Goal: Find contact information: Find contact information

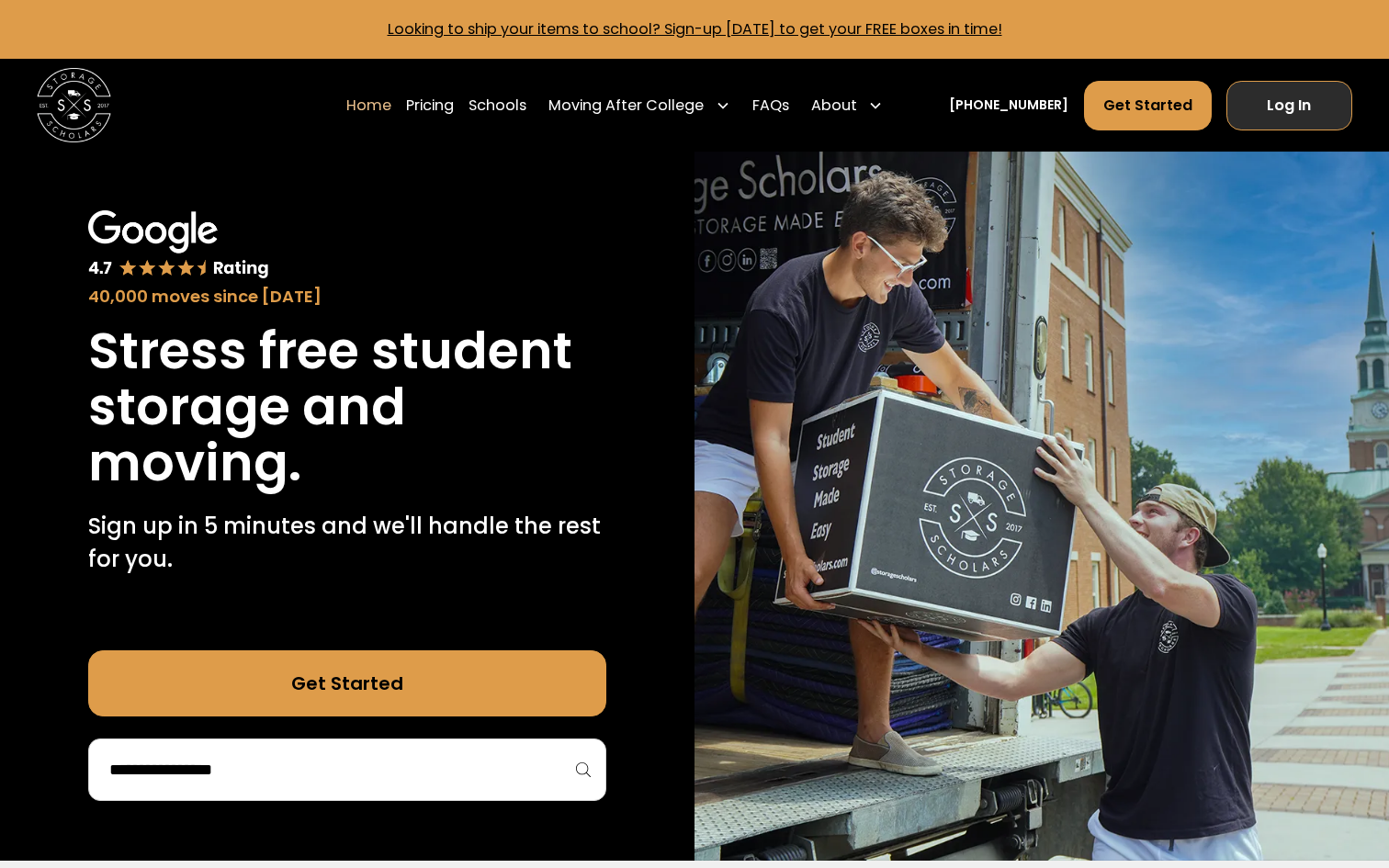
click at [1269, 116] on link "Log In" at bounding box center [1289, 105] width 126 height 50
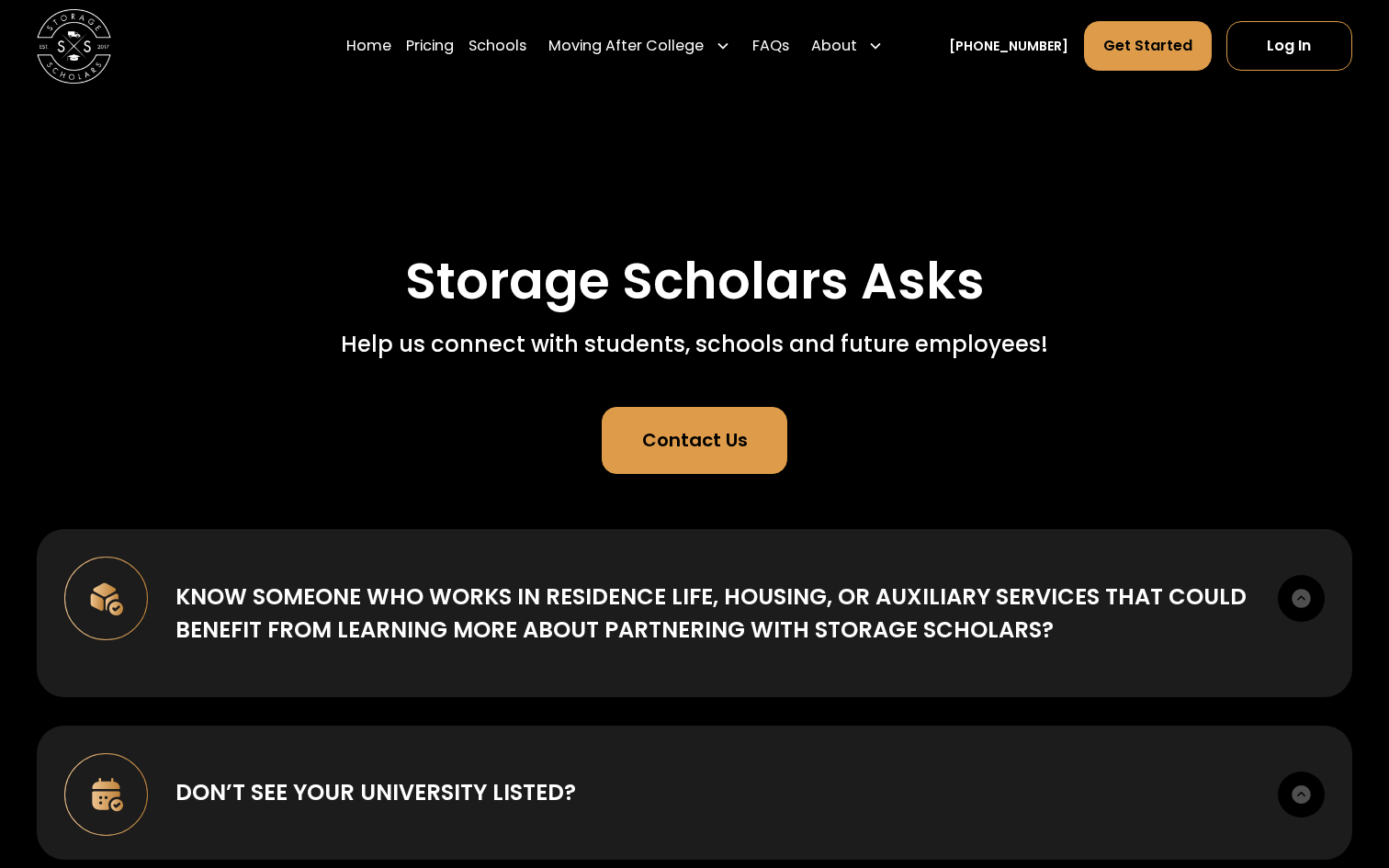
scroll to position [36, 0]
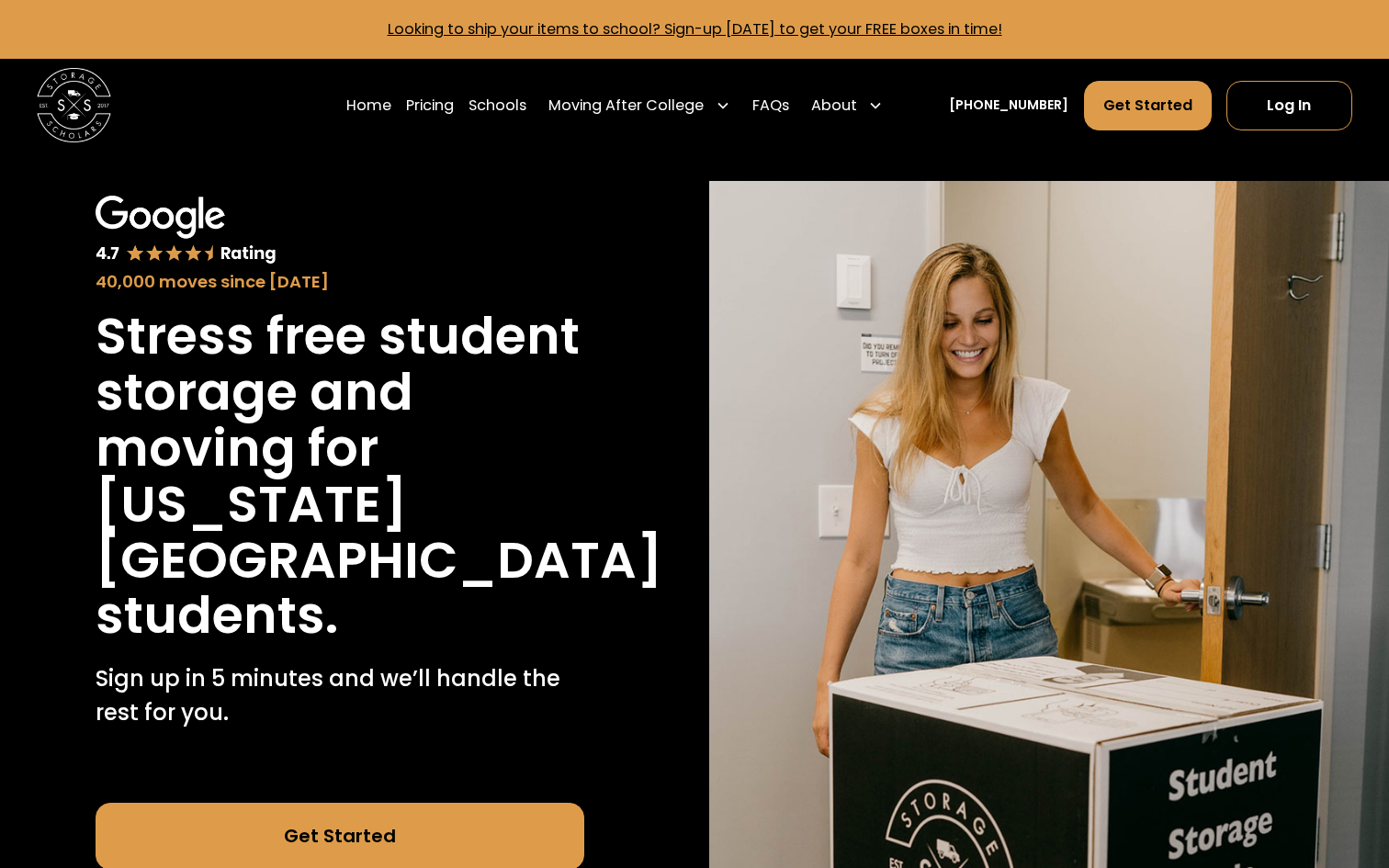
scroll to position [325, 0]
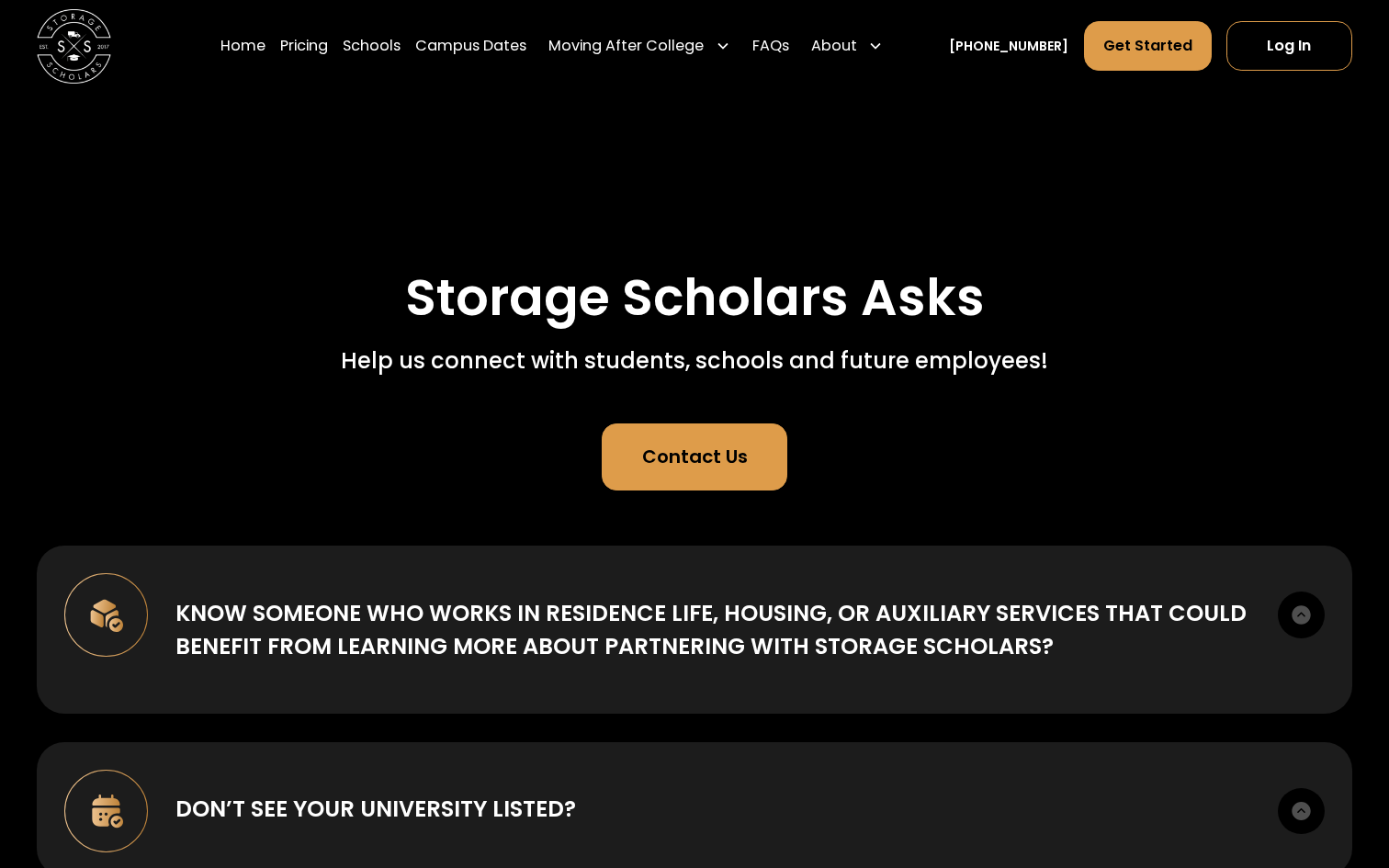
click at [1023, 44] on link "[PHONE_NUMBER]" at bounding box center [1009, 46] width 120 height 20
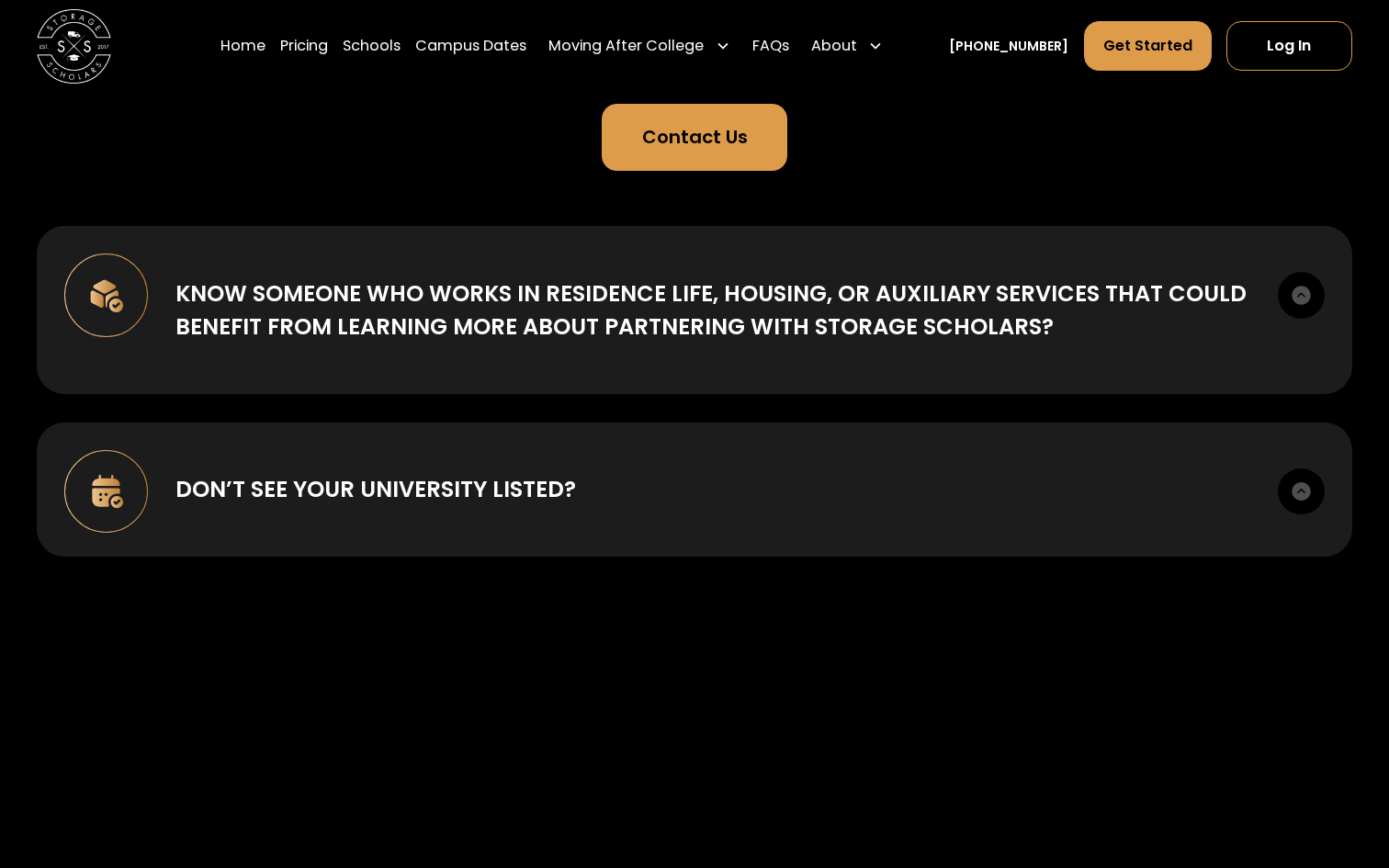
scroll to position [389, 0]
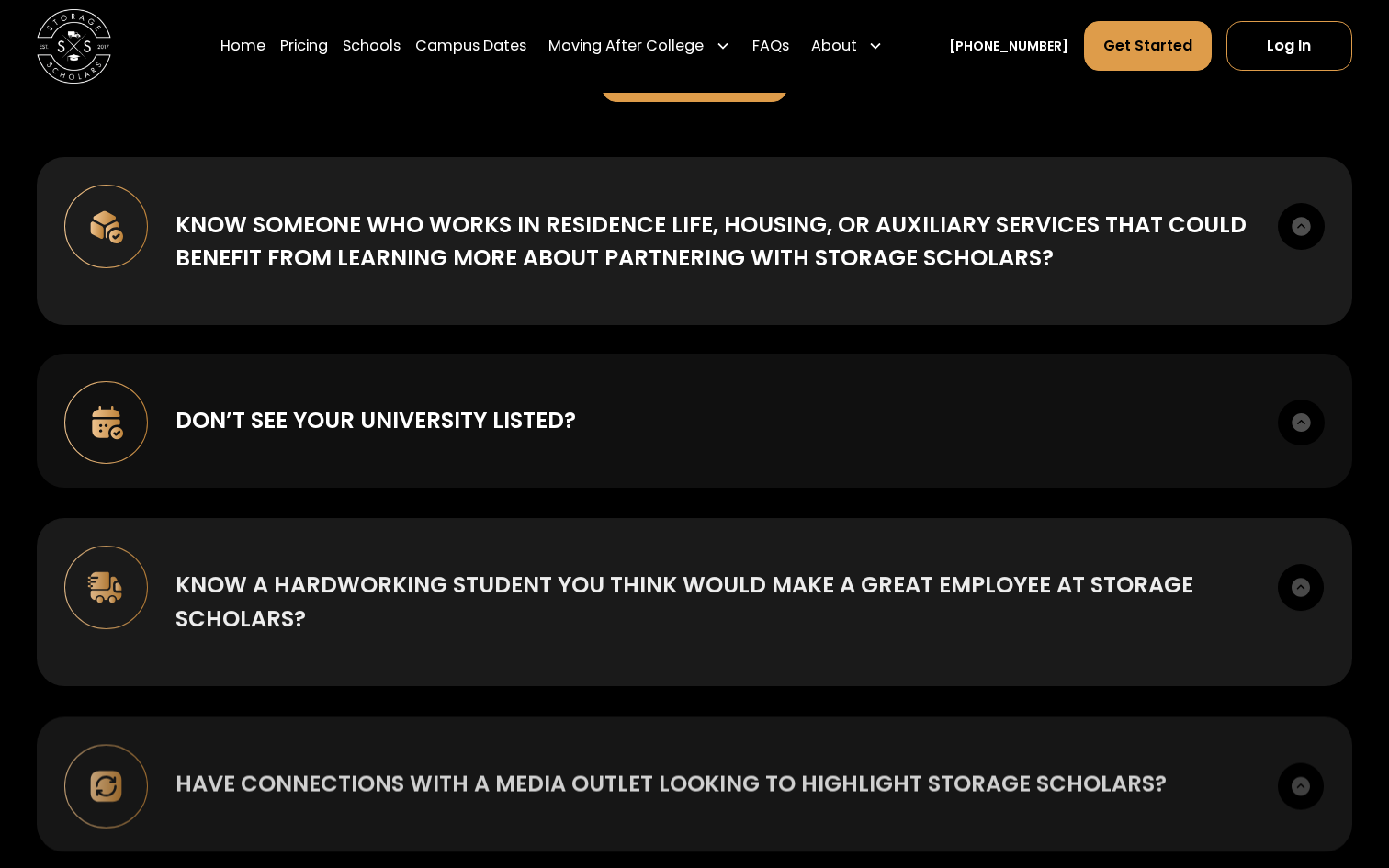
click at [707, 386] on div "Don’t see your university listed? Let us know where we should expand next: Requ…" at bounding box center [694, 420] width 1315 height 135
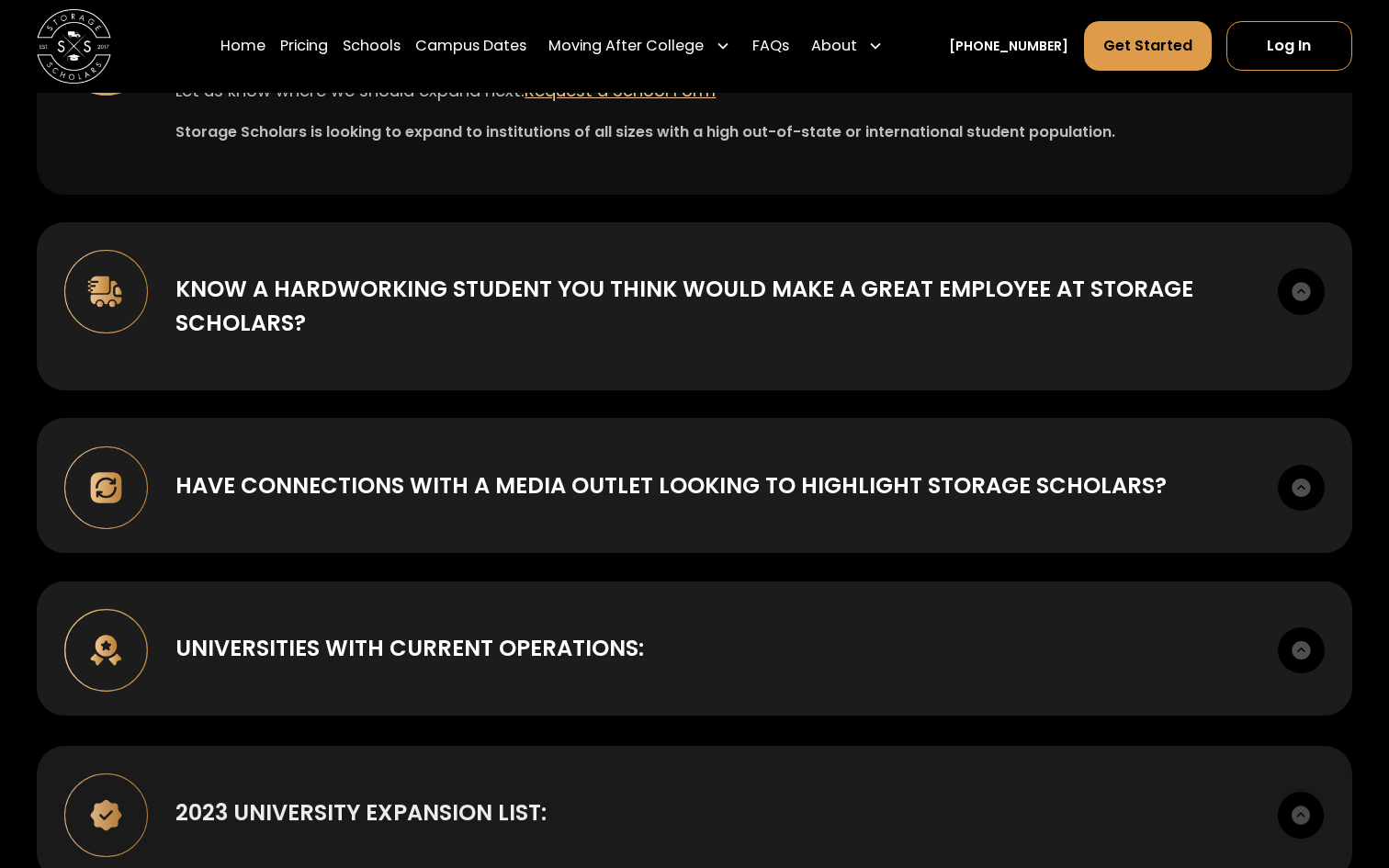
scroll to position [758, 0]
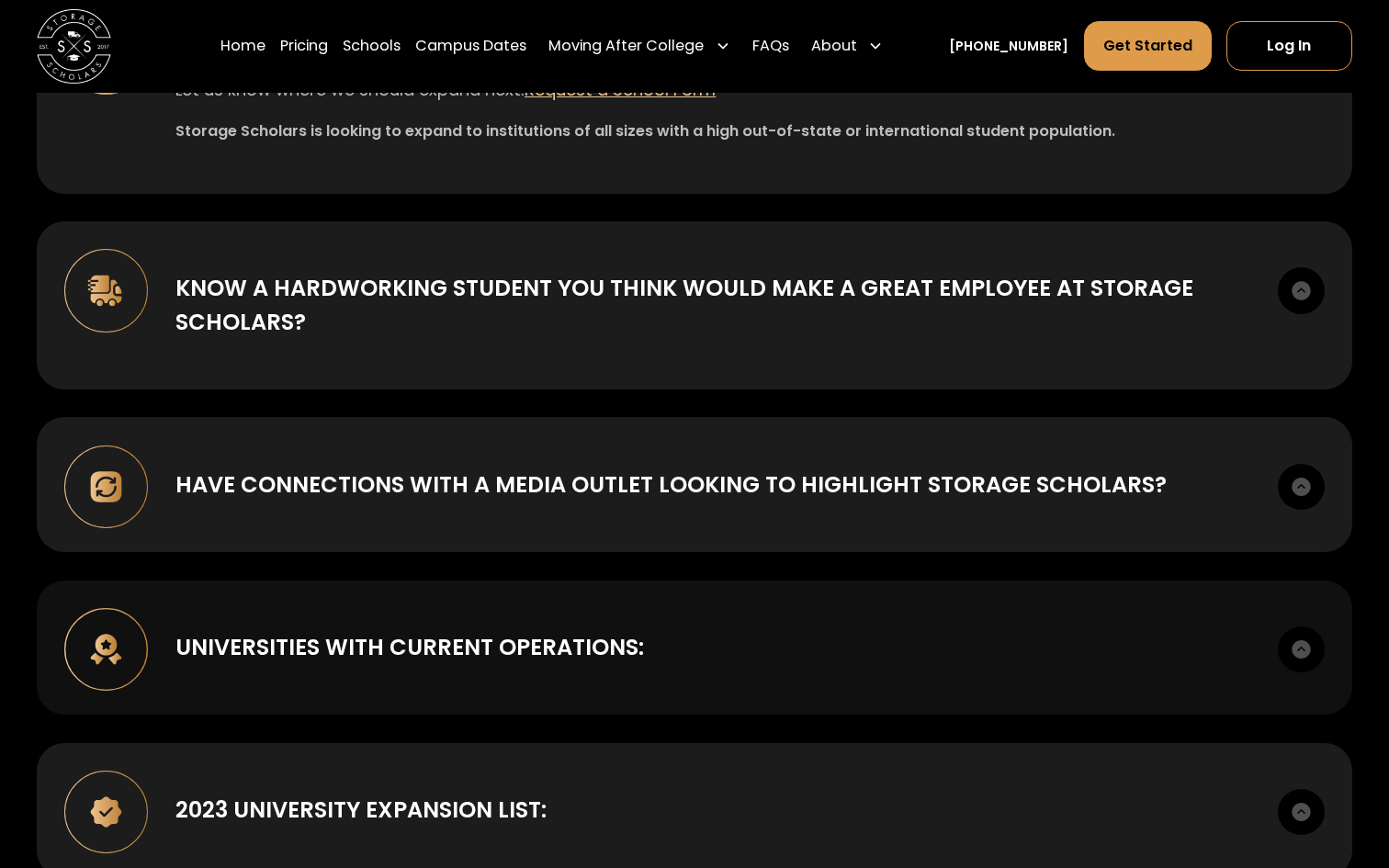
click at [642, 600] on div "UNIVERSITIES WITH CURRENT OPERATIONS: Alabama University Clemson University Col…" at bounding box center [694, 647] width 1315 height 135
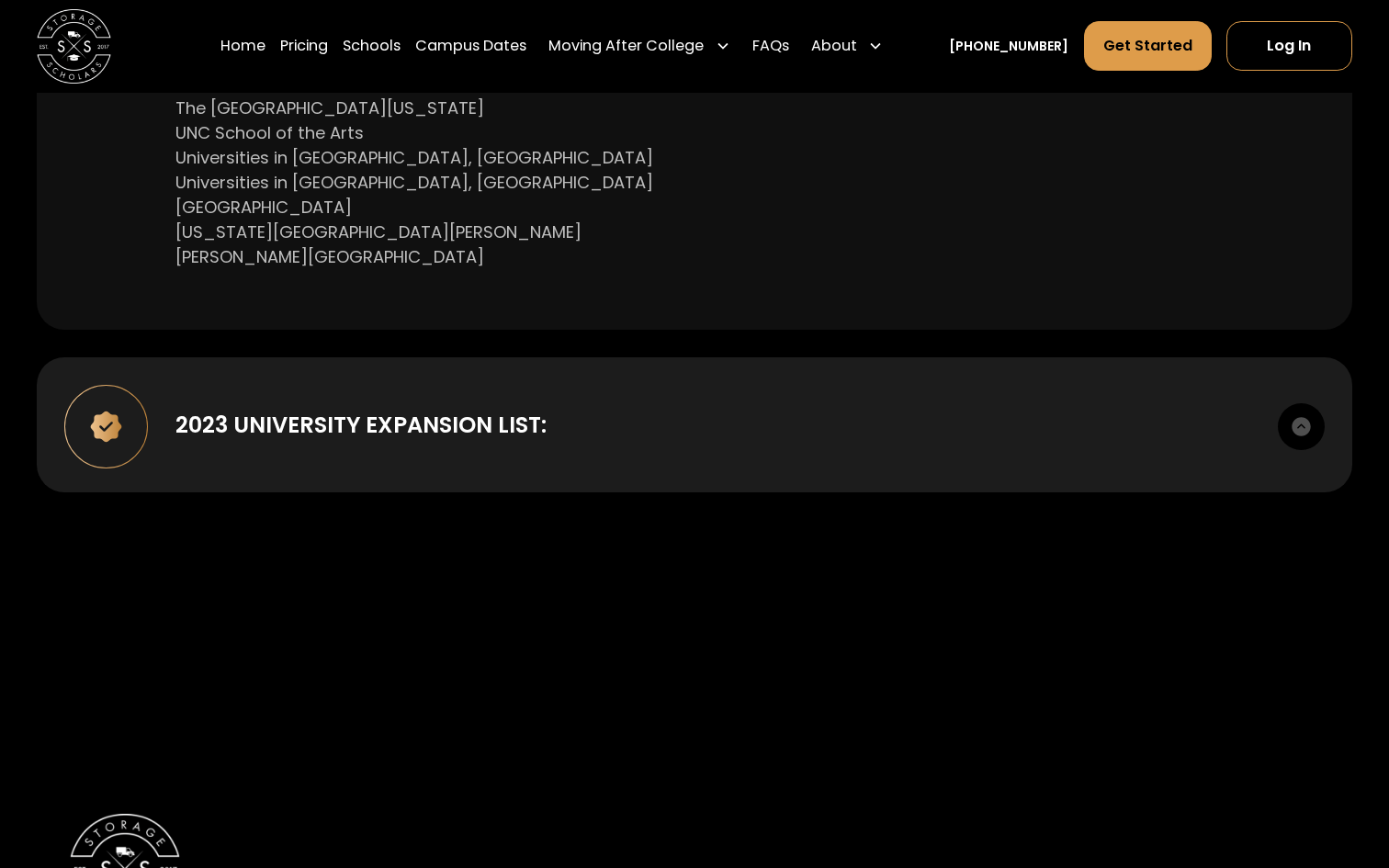
scroll to position [1697, 0]
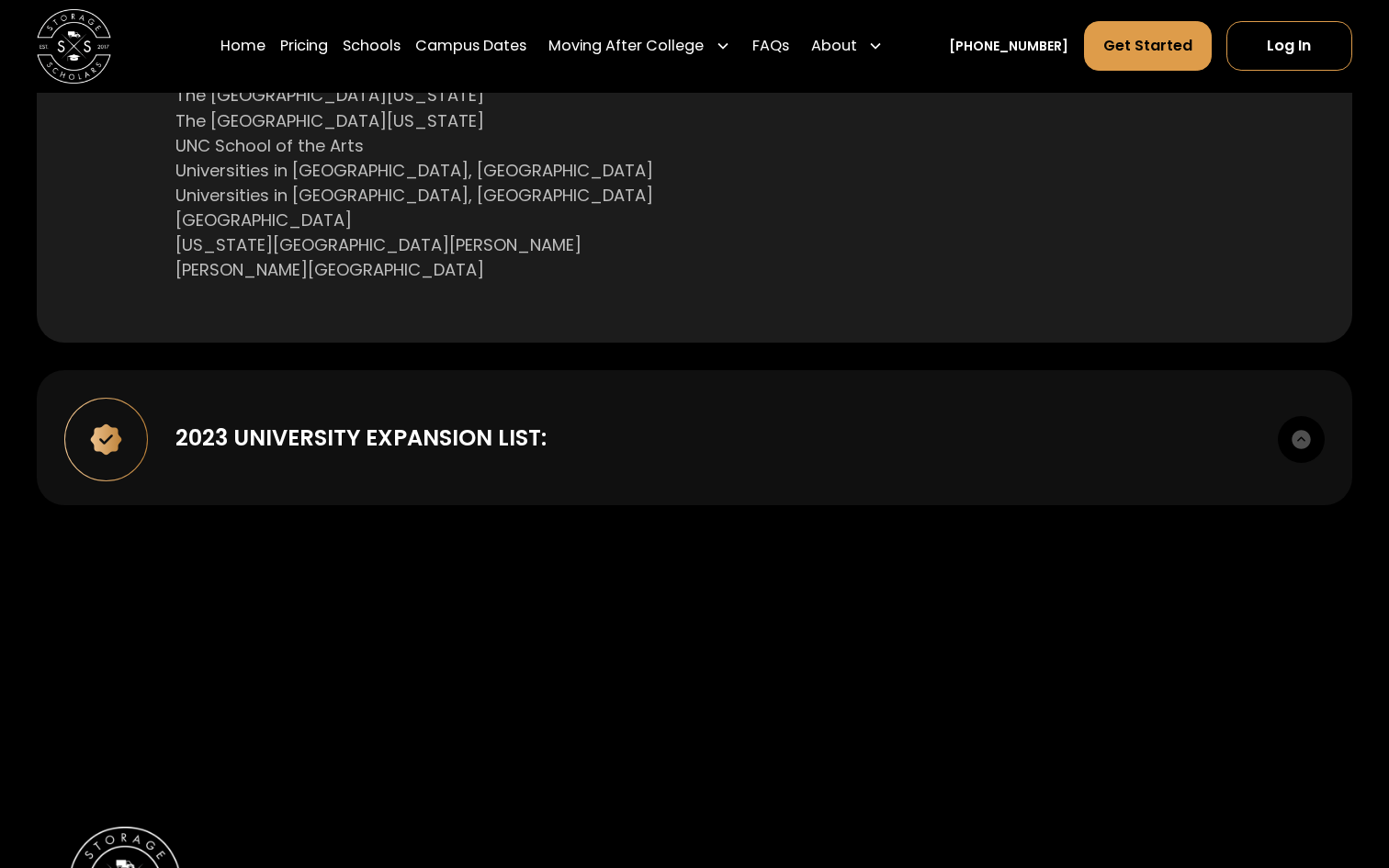
click at [637, 469] on div "2023 UNIVERSITY EXPANSION LIST: American University Babson College Belmont Univ…" at bounding box center [694, 437] width 1315 height 135
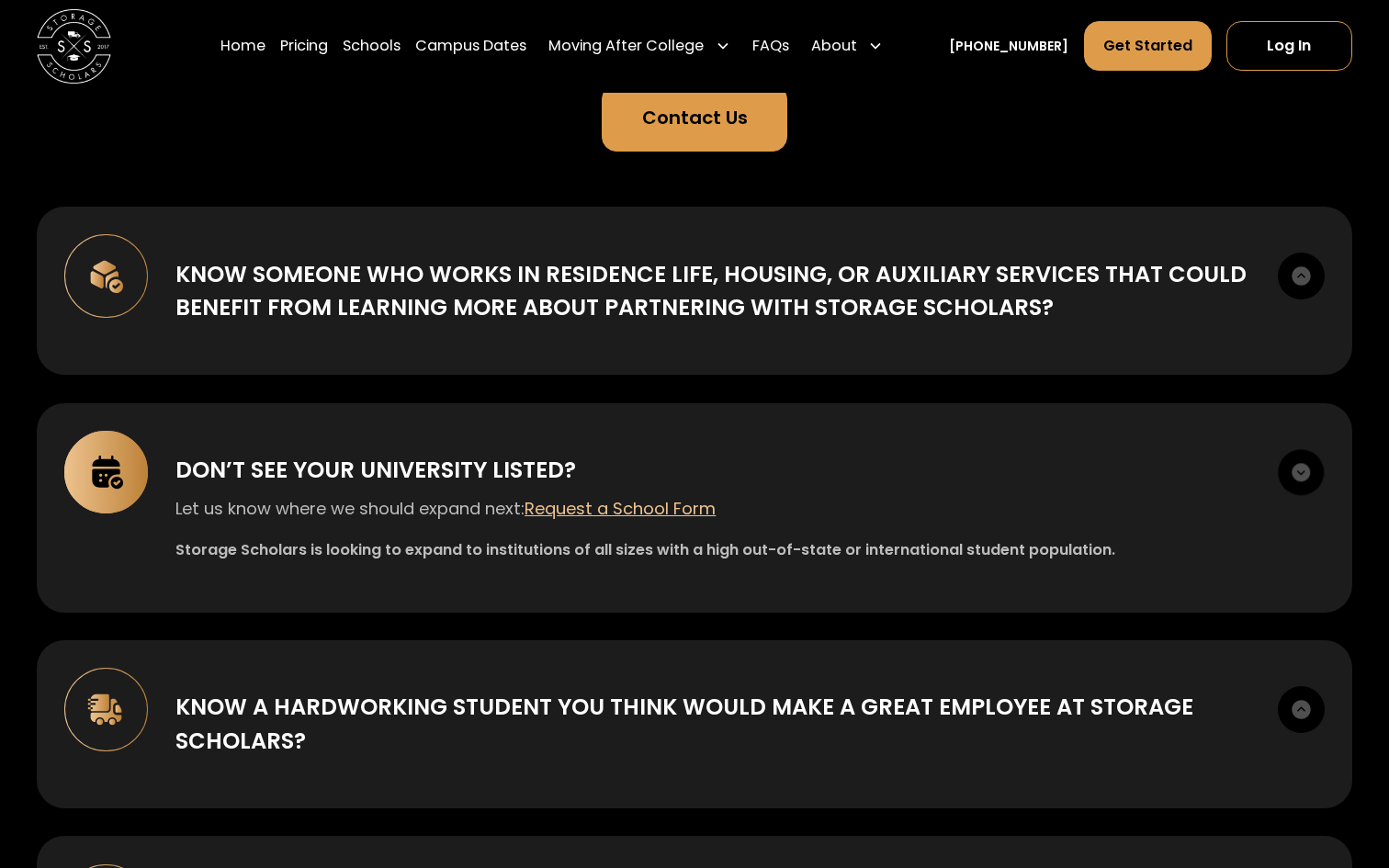
scroll to position [0, 0]
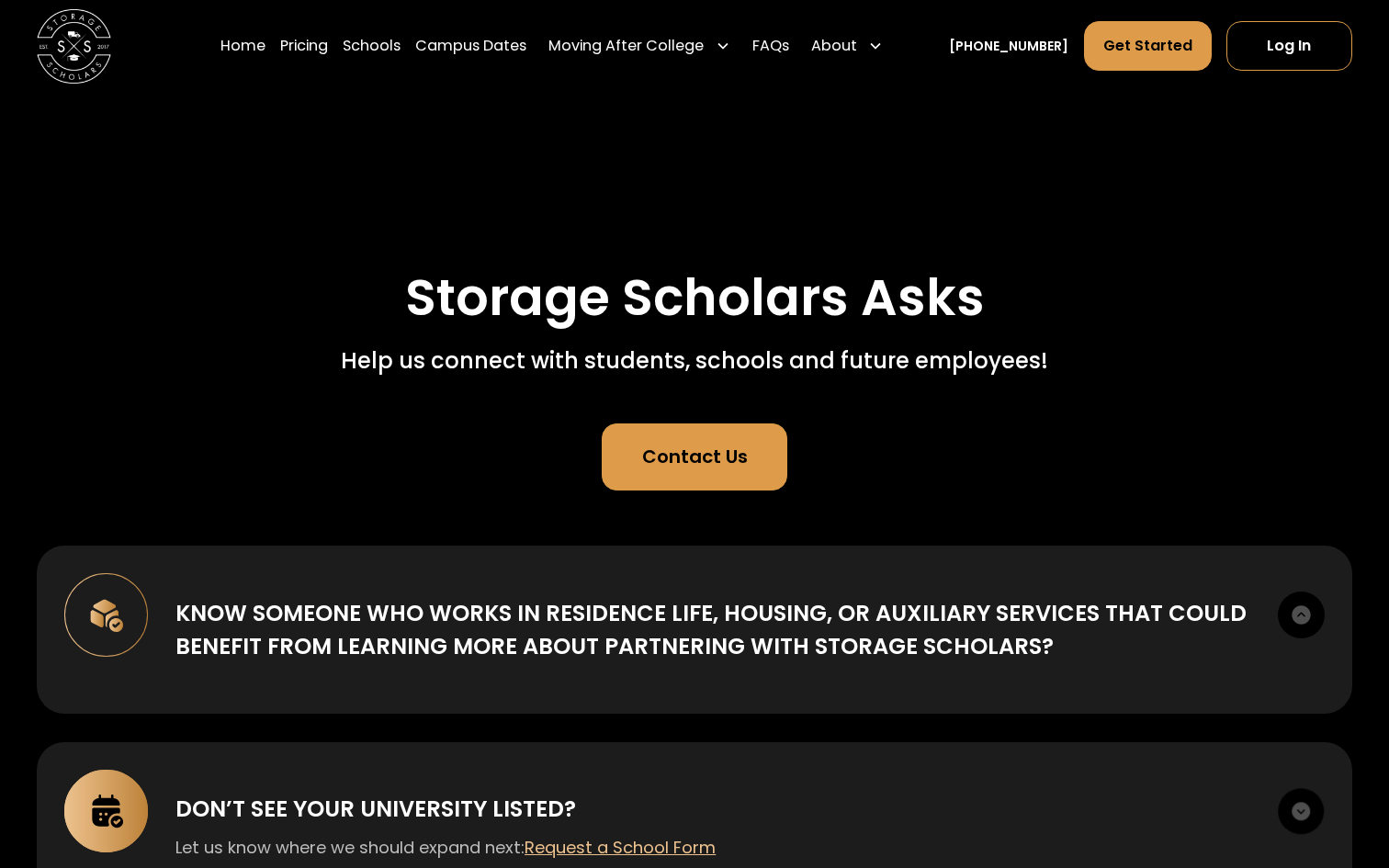
click at [99, 70] on img "home" at bounding box center [74, 47] width 75 height 75
